Goal: Task Accomplishment & Management: Complete application form

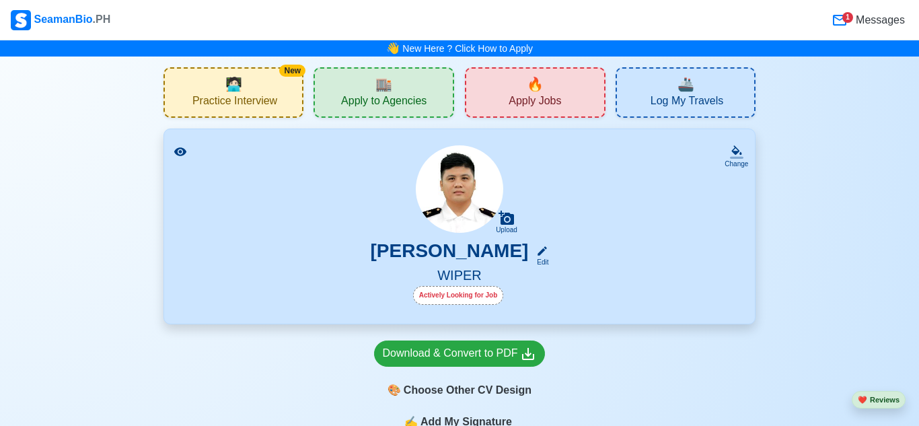
click at [180, 153] on icon at bounding box center [180, 151] width 13 height 13
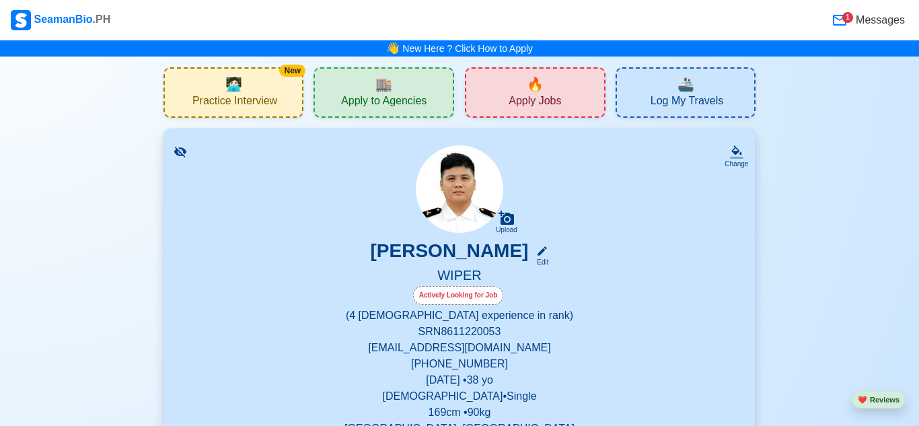
click at [184, 149] on icon at bounding box center [180, 152] width 12 height 10
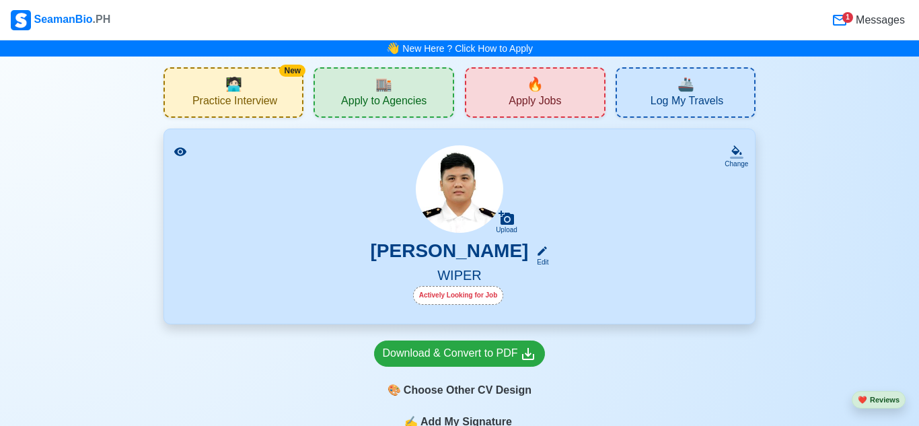
click at [557, 91] on div "🔥 Apply Jobs" at bounding box center [535, 92] width 141 height 50
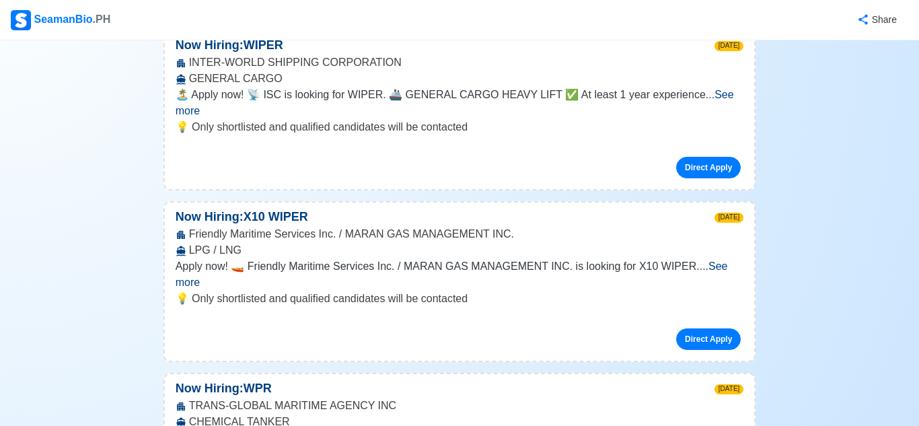
scroll to position [387, 0]
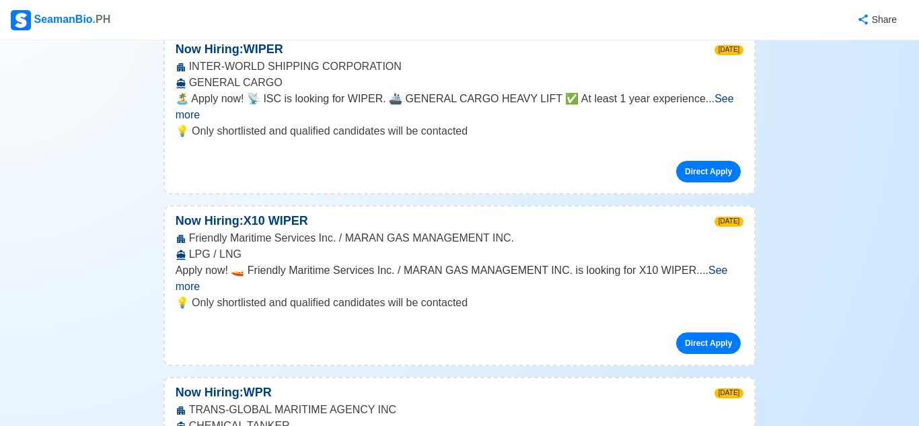
click at [717, 264] on span "See more" at bounding box center [452, 278] width 553 height 28
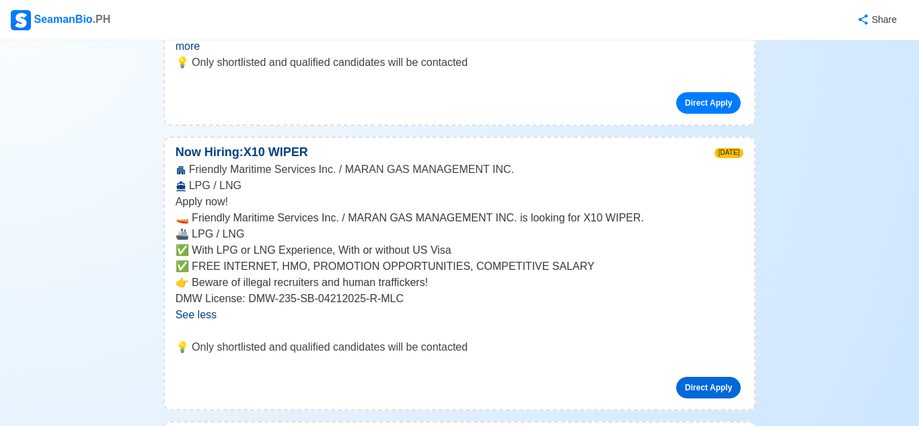
scroll to position [465, 0]
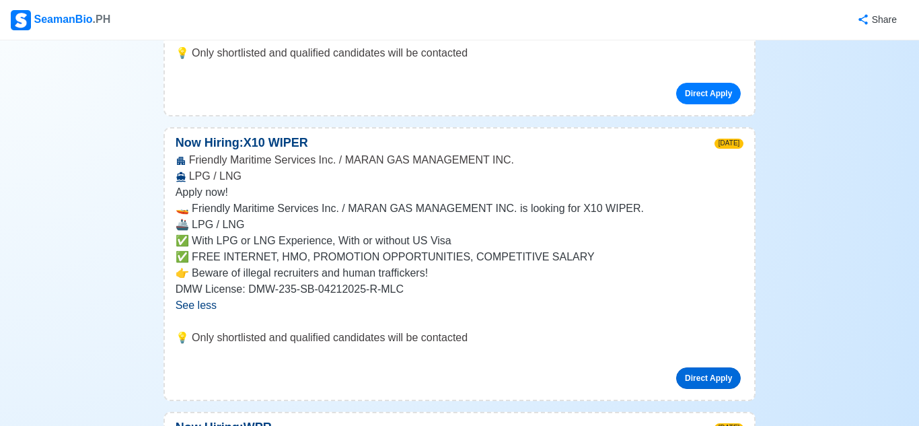
click at [718, 367] on link "Direct Apply" at bounding box center [708, 378] width 65 height 22
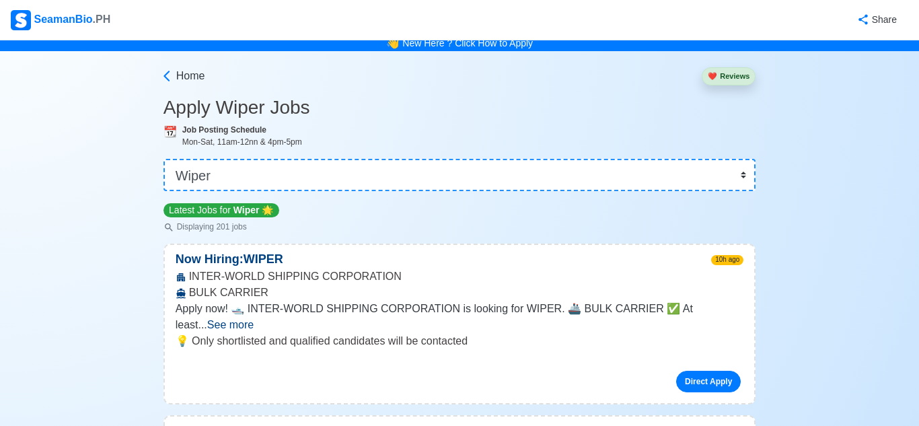
scroll to position [0, 0]
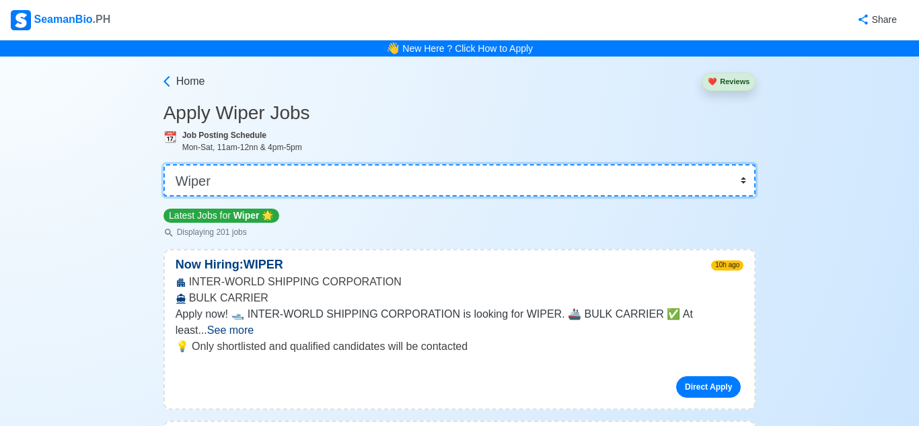
click at [624, 182] on select "👉 Select Rank or Position Master Chief Officer 2nd Officer 3rd Officer Junior O…" at bounding box center [460, 180] width 593 height 32
select select "[PERSON_NAME]"
click at [164, 164] on select "👉 Select Rank or Position Master Chief Officer 2nd Officer 3rd Officer Junior O…" at bounding box center [460, 180] width 593 height 32
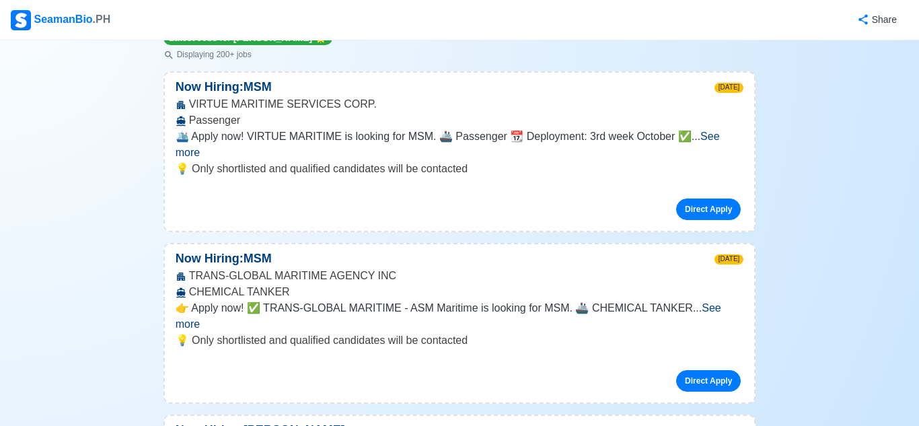
scroll to position [180, 0]
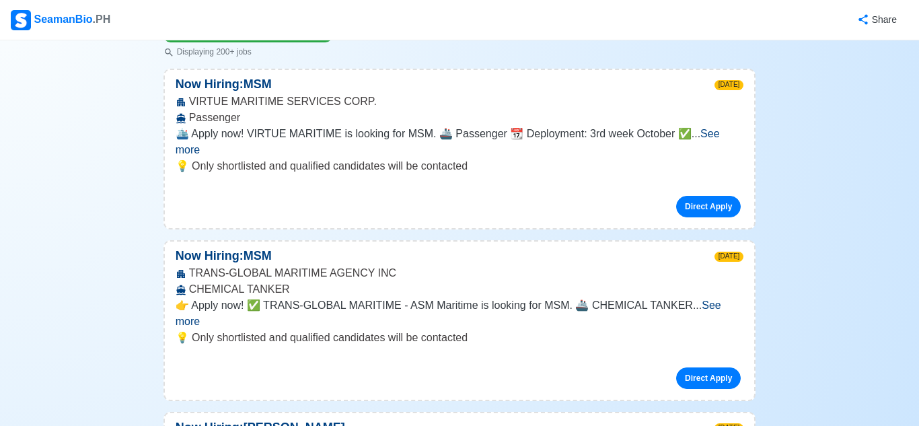
click at [699, 299] on span "See more" at bounding box center [449, 313] width 546 height 28
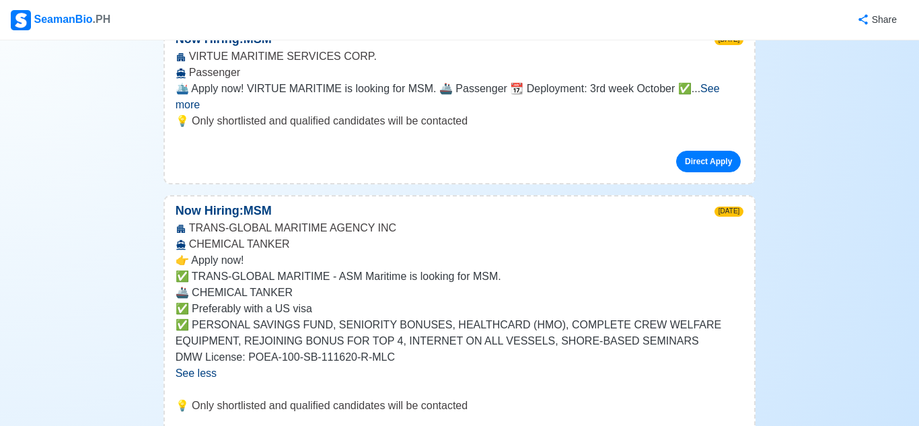
scroll to position [227, 0]
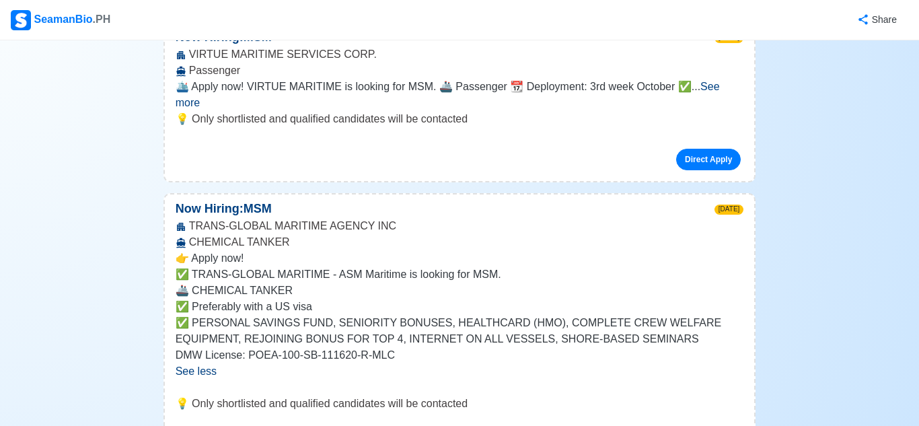
click at [620, 299] on p "✅ Preferably with a US visa" at bounding box center [460, 307] width 569 height 16
click at [623, 299] on p "✅ Preferably with a US visa" at bounding box center [460, 307] width 569 height 16
